Goal: Task Accomplishment & Management: Use online tool/utility

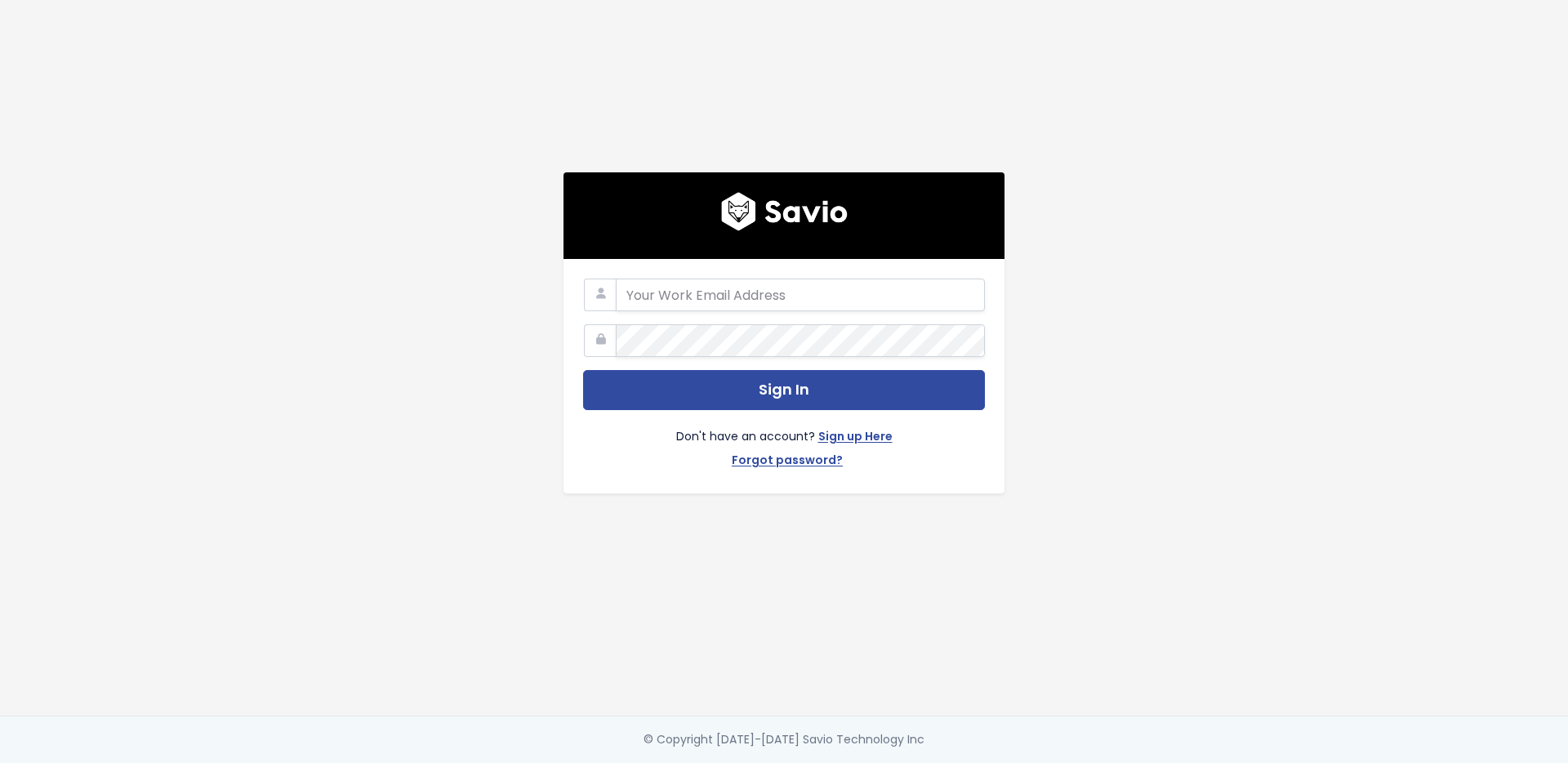
type input "[EMAIL_ADDRESS][DOMAIN_NAME]"
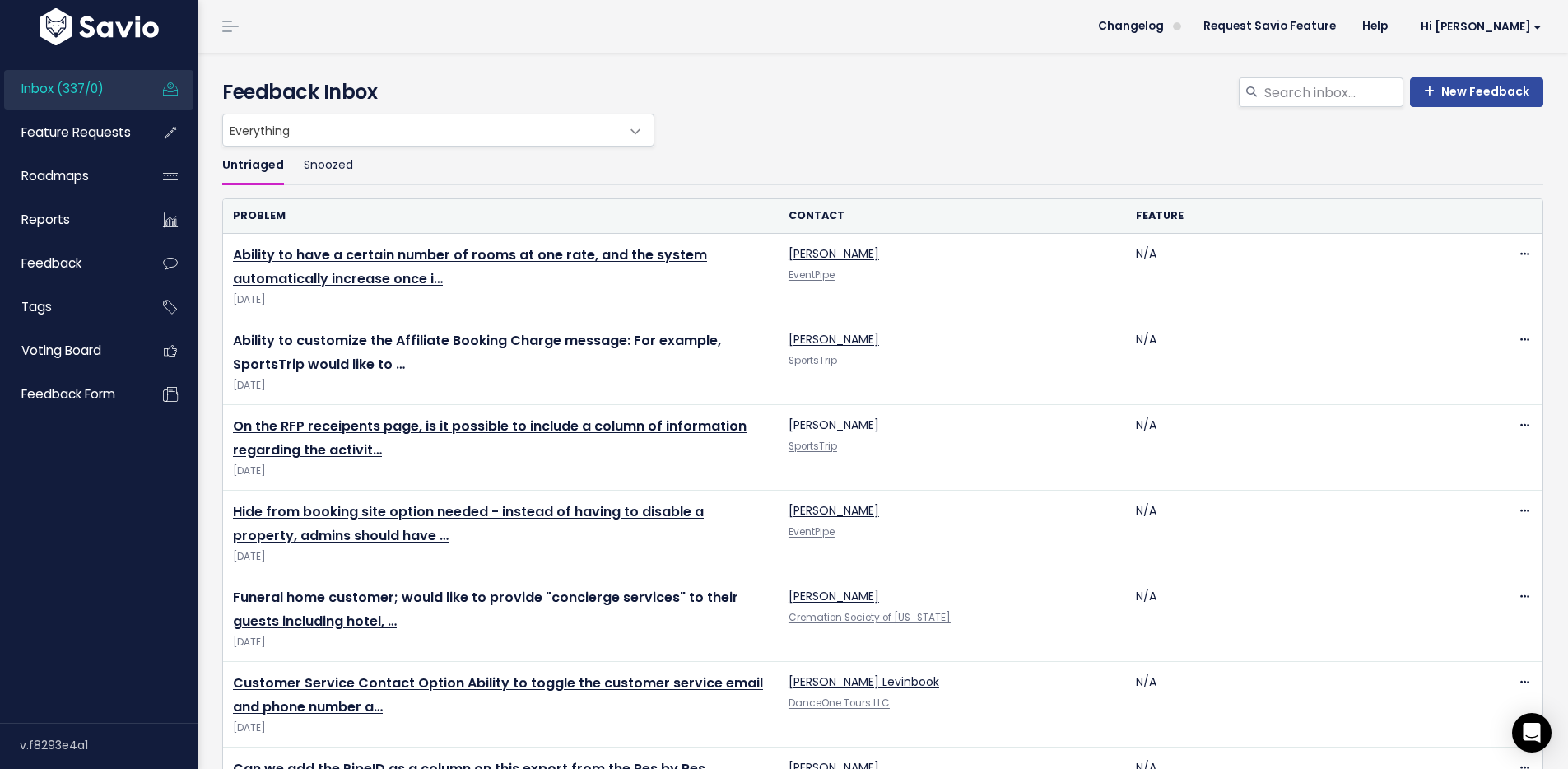
click at [907, 110] on div "New Feedback Feedback Inbox" at bounding box center [882, 95] width 1345 height 36
click at [1072, 123] on div "Everything No Product Area Onboarding Reconciliation/Invoicing RFP Admin Portal…" at bounding box center [878, 130] width 1321 height 33
click at [1512, 21] on span "Hi [PERSON_NAME]" at bounding box center [1481, 27] width 121 height 12
click at [961, 144] on div "Everything No Product Area Onboarding Reconciliation/Invoicing RFP Admin Portal…" at bounding box center [878, 130] width 1321 height 33
click at [78, 134] on span "Feature Requests" at bounding box center [76, 132] width 110 height 17
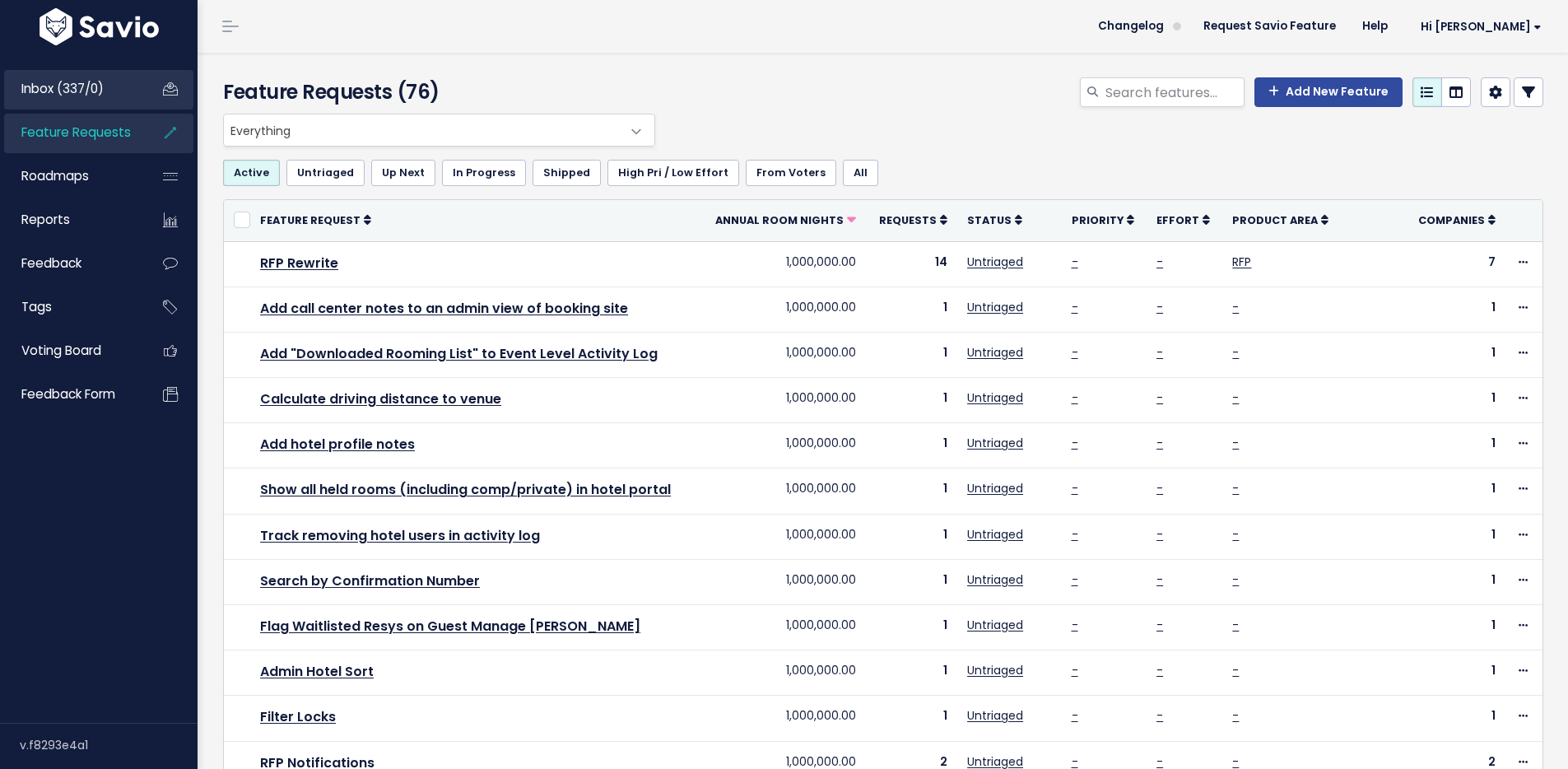
click at [83, 89] on span "Inbox (337/0)" at bounding box center [62, 88] width 82 height 17
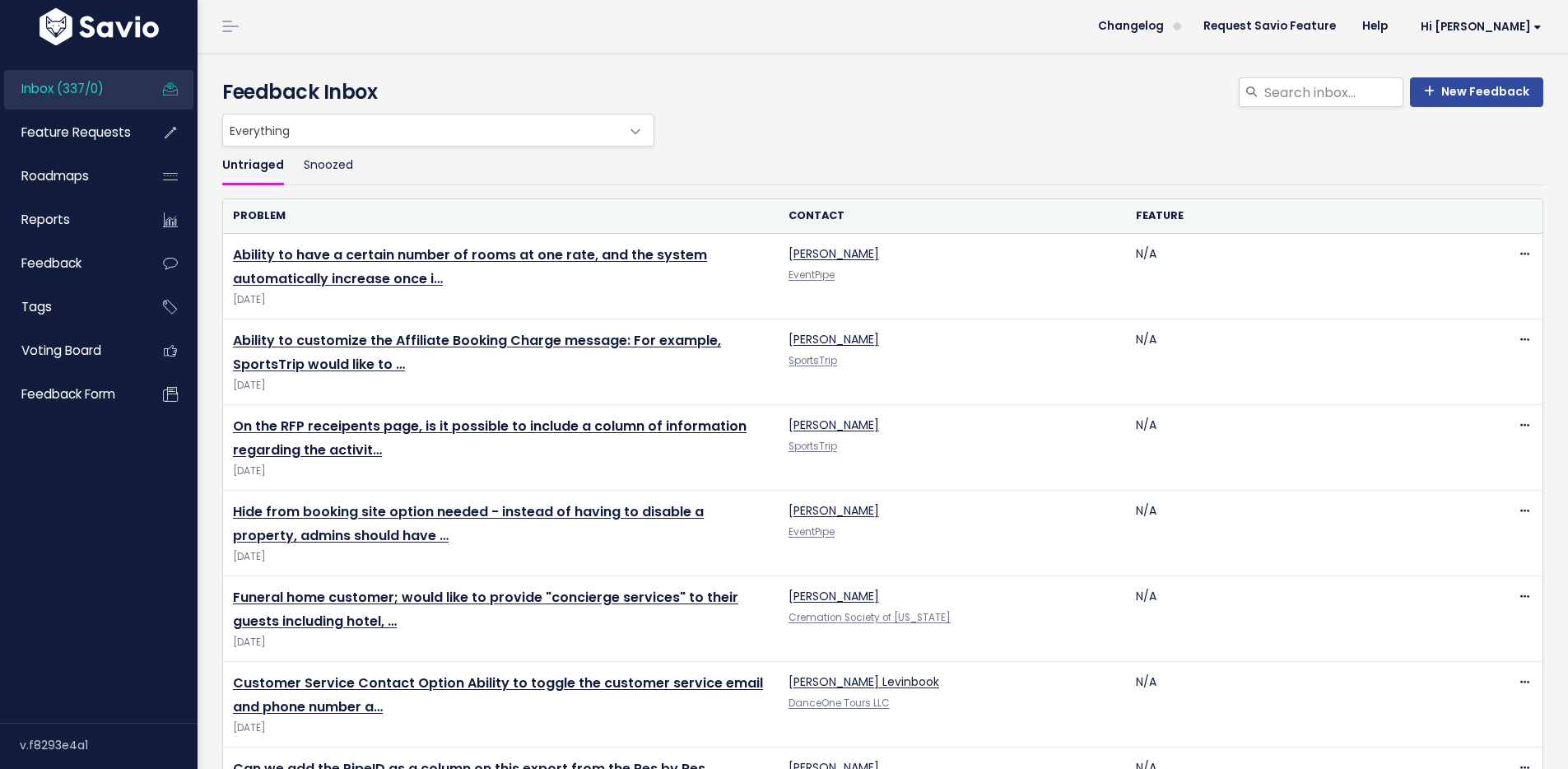
click at [567, 138] on span "Everything" at bounding box center [422, 130] width 397 height 32
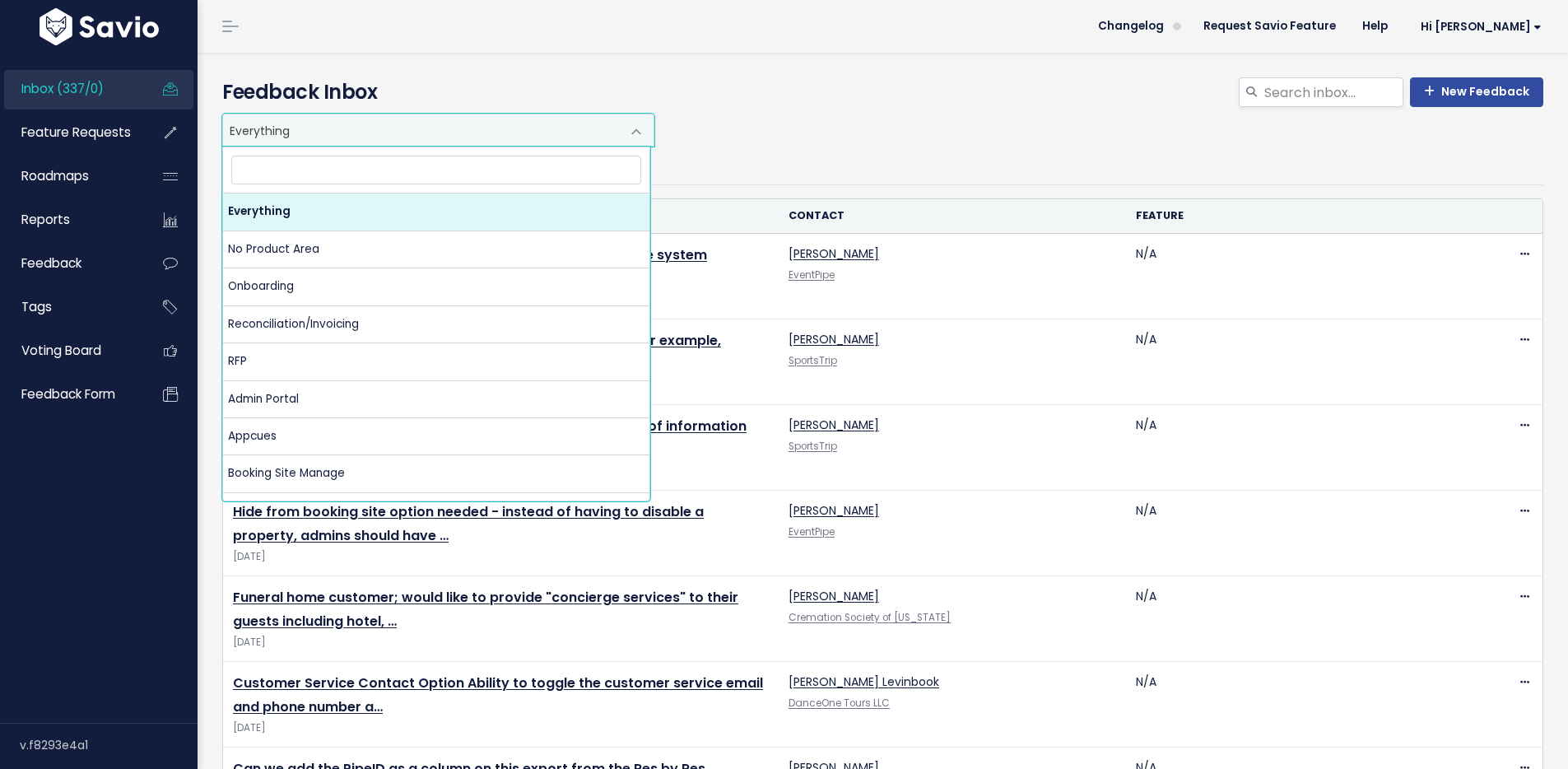
click at [820, 111] on div "New Feedback Feedback Inbox" at bounding box center [882, 95] width 1345 height 36
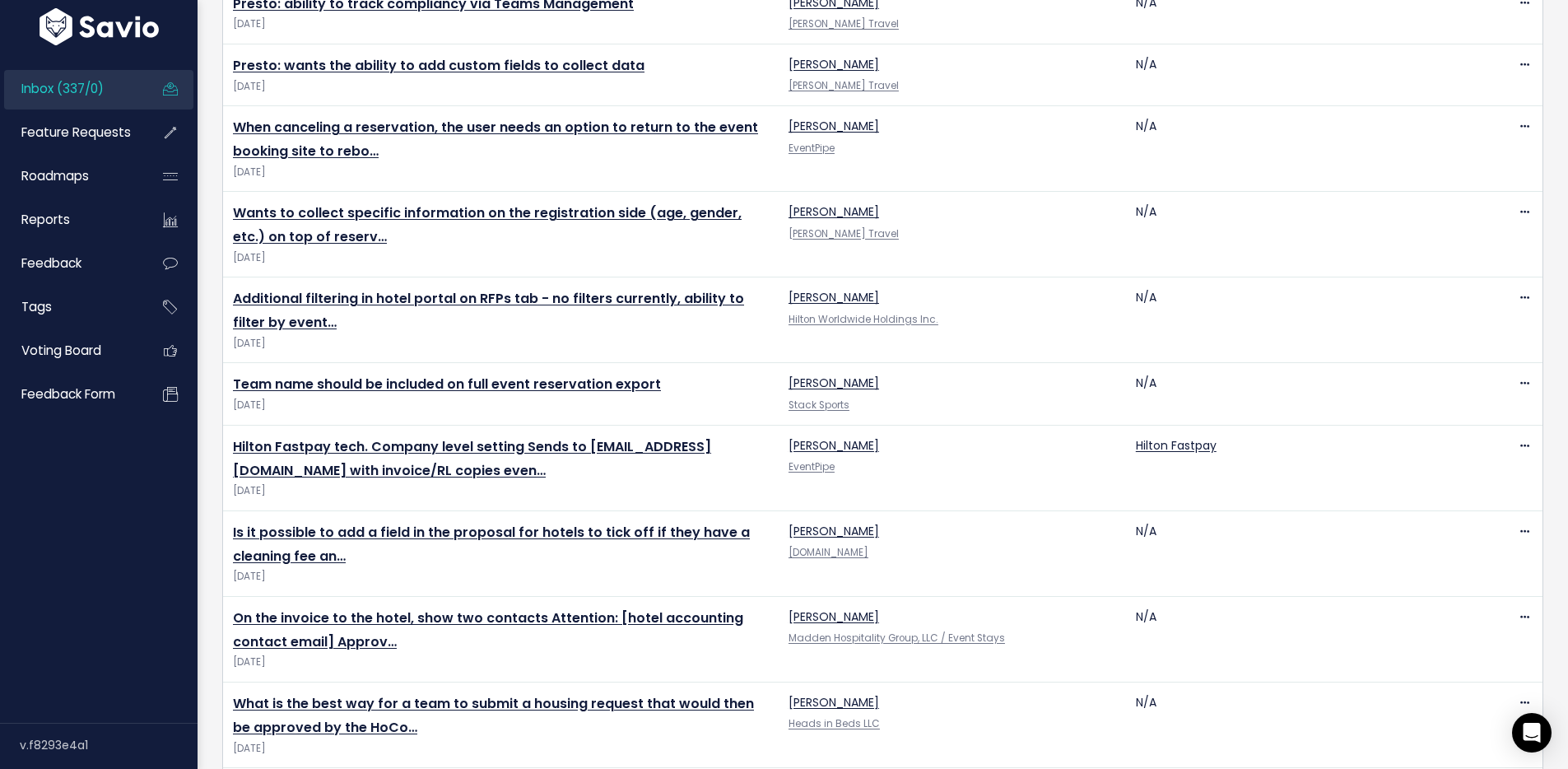
scroll to position [384, 0]
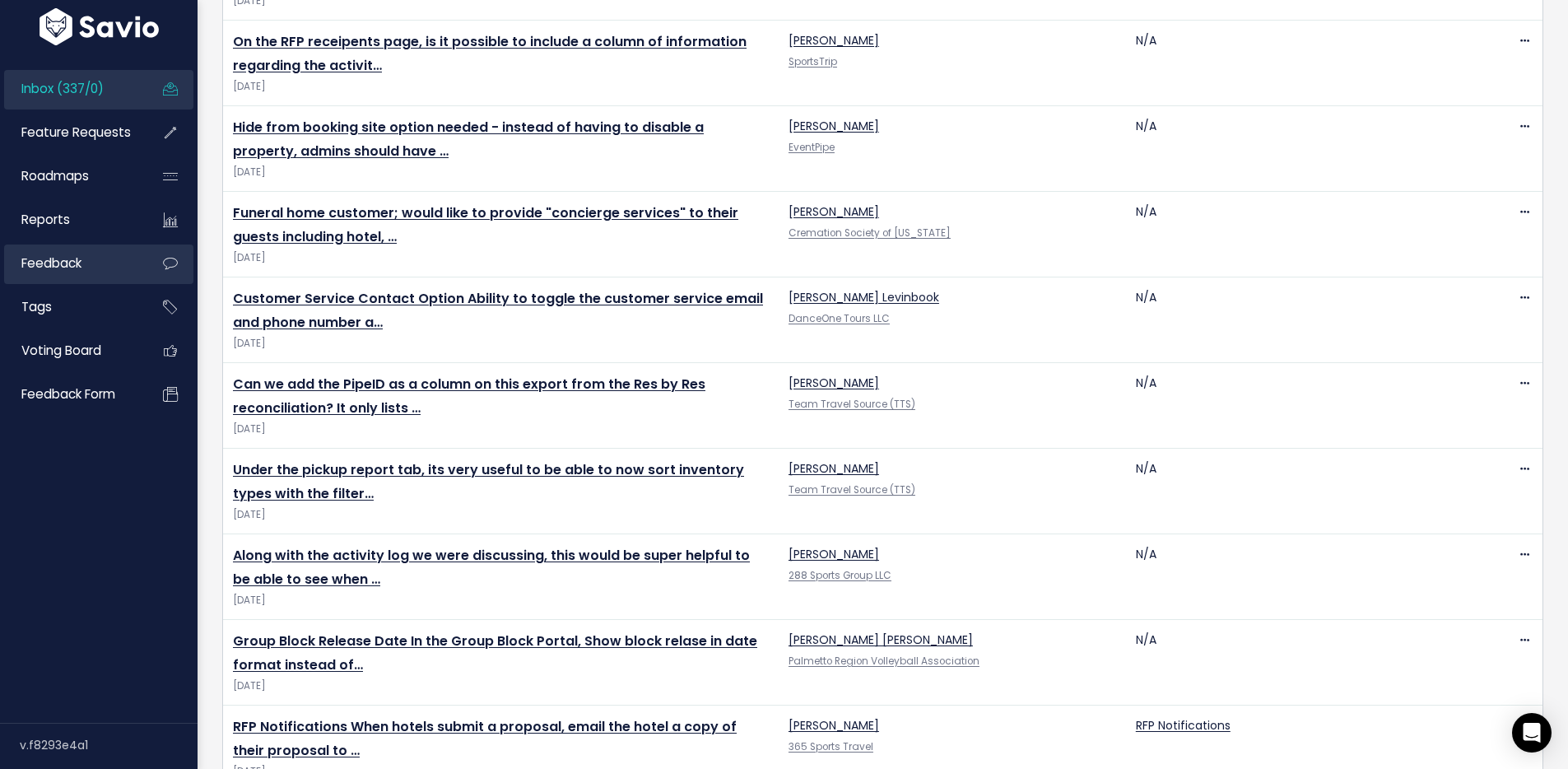
click at [172, 260] on icon at bounding box center [170, 264] width 30 height 38
click at [122, 265] on link "Feedback" at bounding box center [70, 264] width 133 height 38
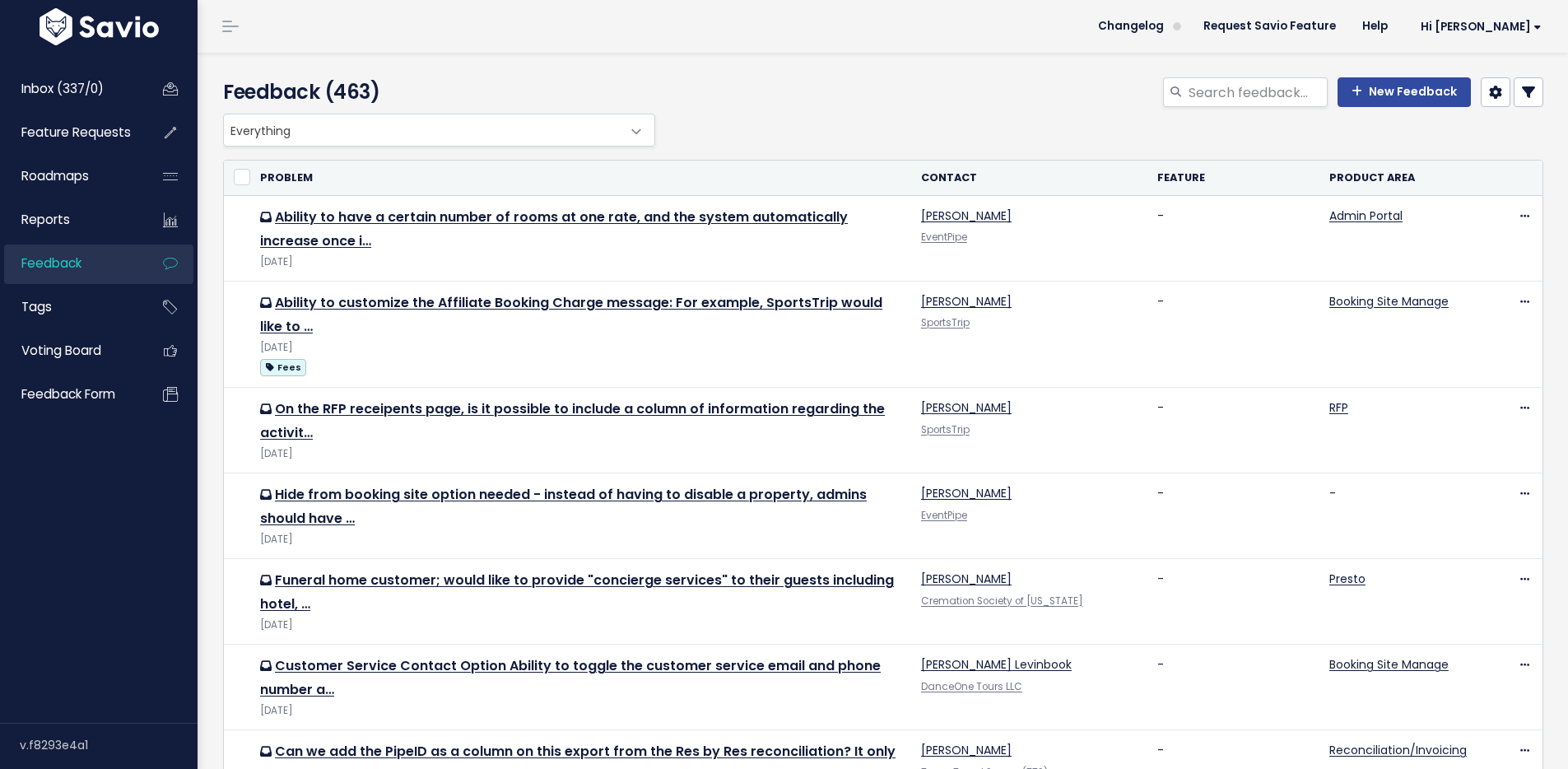
click at [1017, 107] on div "New Feedback" at bounding box center [1108, 95] width 897 height 36
click at [1524, 92] on link at bounding box center [1528, 92] width 30 height 30
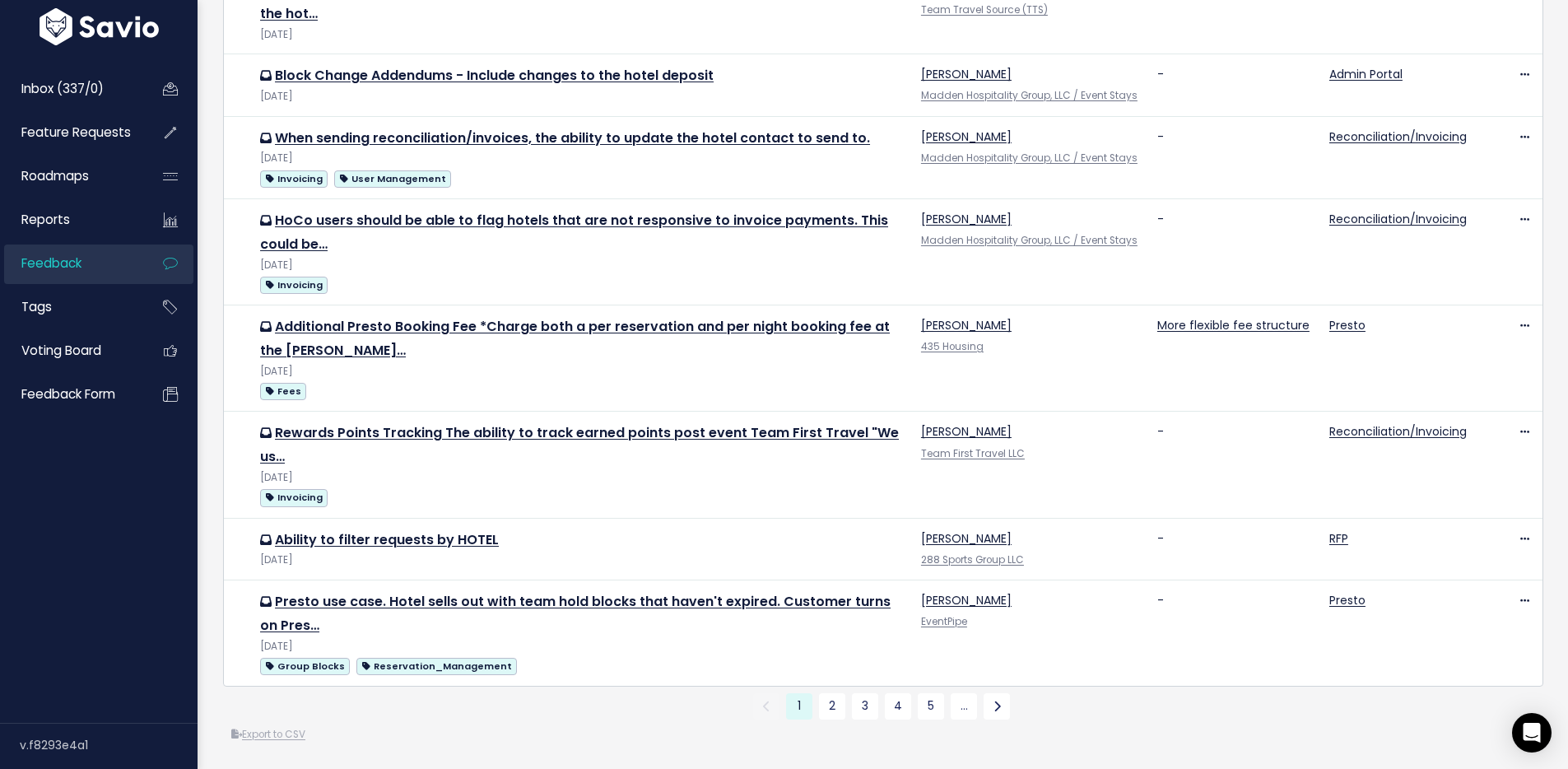
scroll to position [1340, 0]
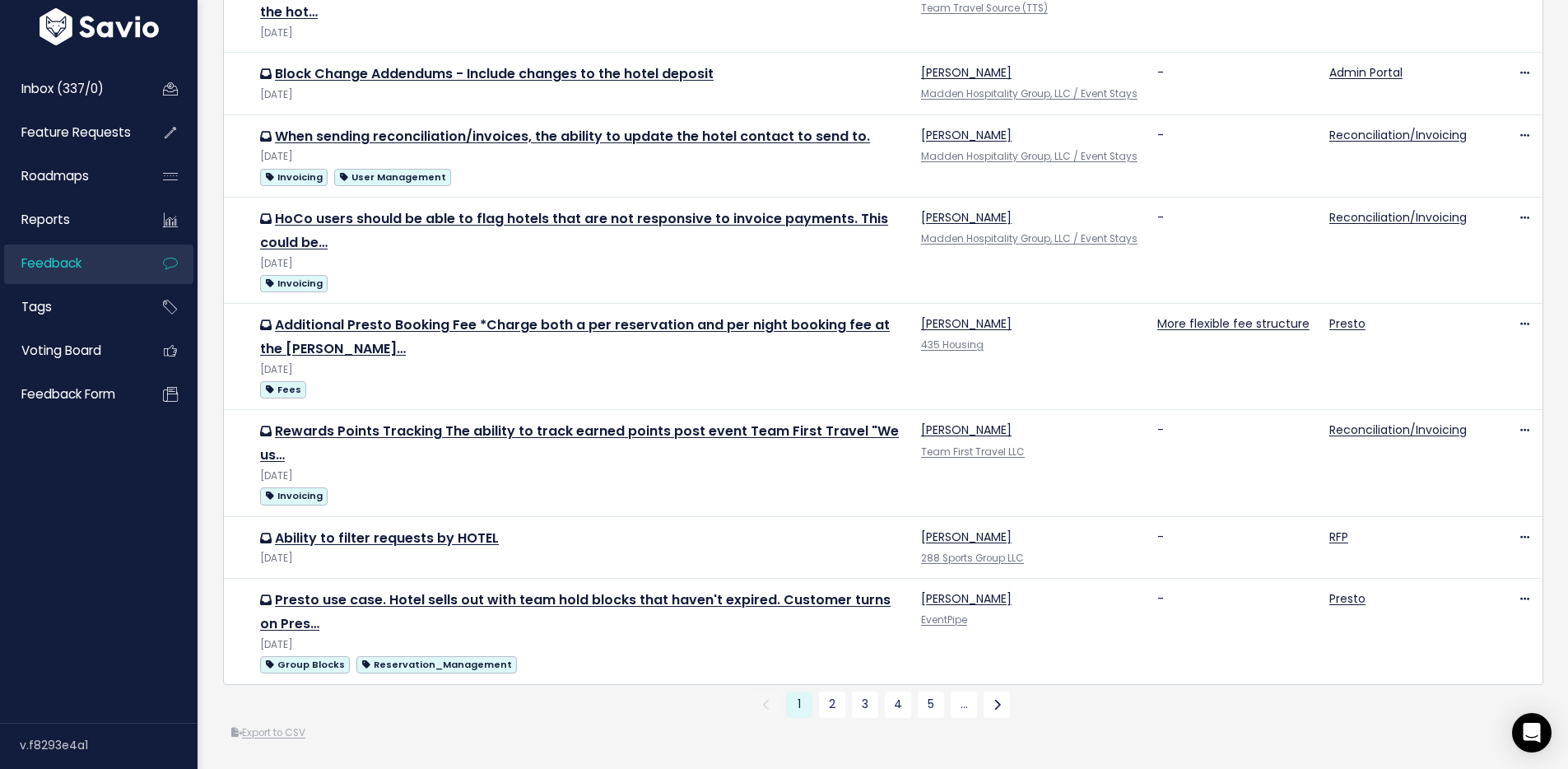
click at [533, 724] on div "Export to CSV" at bounding box center [883, 733] width 1320 height 17
click at [280, 726] on link "Export to CSV" at bounding box center [268, 732] width 74 height 13
